Goal: Information Seeking & Learning: Learn about a topic

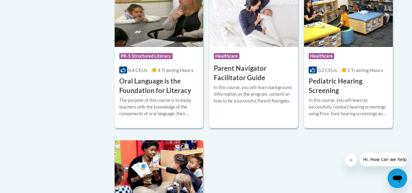
scroll to position [1316, 0]
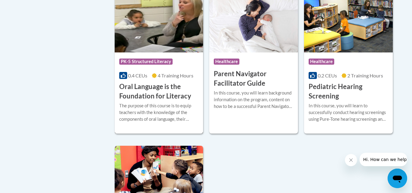
click at [154, 100] on h3 "Oral Language is the Foundation for Literacy" at bounding box center [159, 91] width 80 height 19
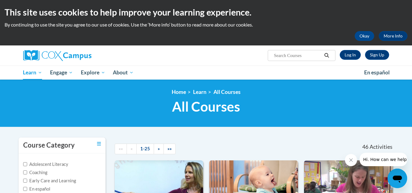
click at [287, 56] on input "Search..." at bounding box center [297, 55] width 49 height 7
type input "systematic"
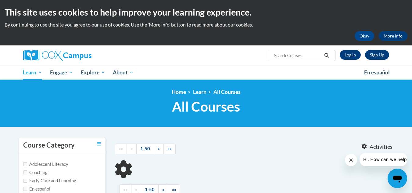
type input "systematic"
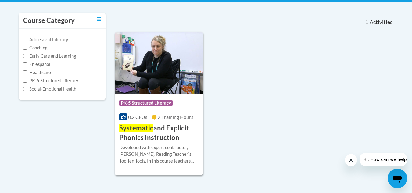
scroll to position [125, 0]
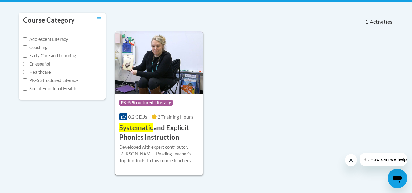
click at [166, 132] on h3 "Systematic and Explicit Phonics Instruction" at bounding box center [159, 132] width 80 height 19
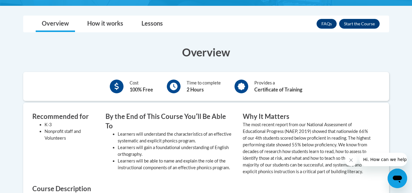
scroll to position [176, 0]
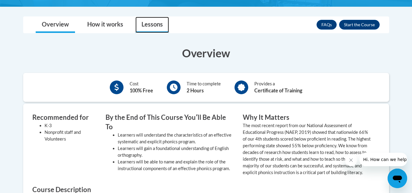
click at [158, 30] on link "Lessons" at bounding box center [152, 25] width 34 height 16
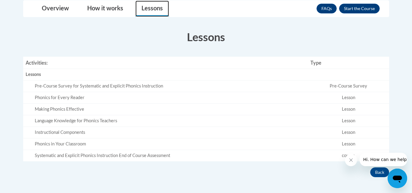
scroll to position [192, 0]
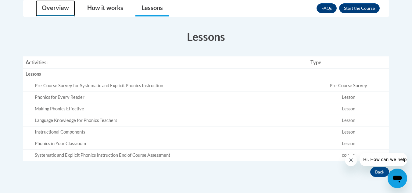
click at [50, 12] on link "Overview" at bounding box center [55, 8] width 39 height 16
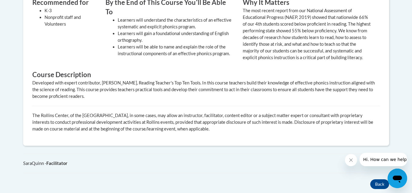
scroll to position [292, 0]
